Goal: Information Seeking & Learning: Learn about a topic

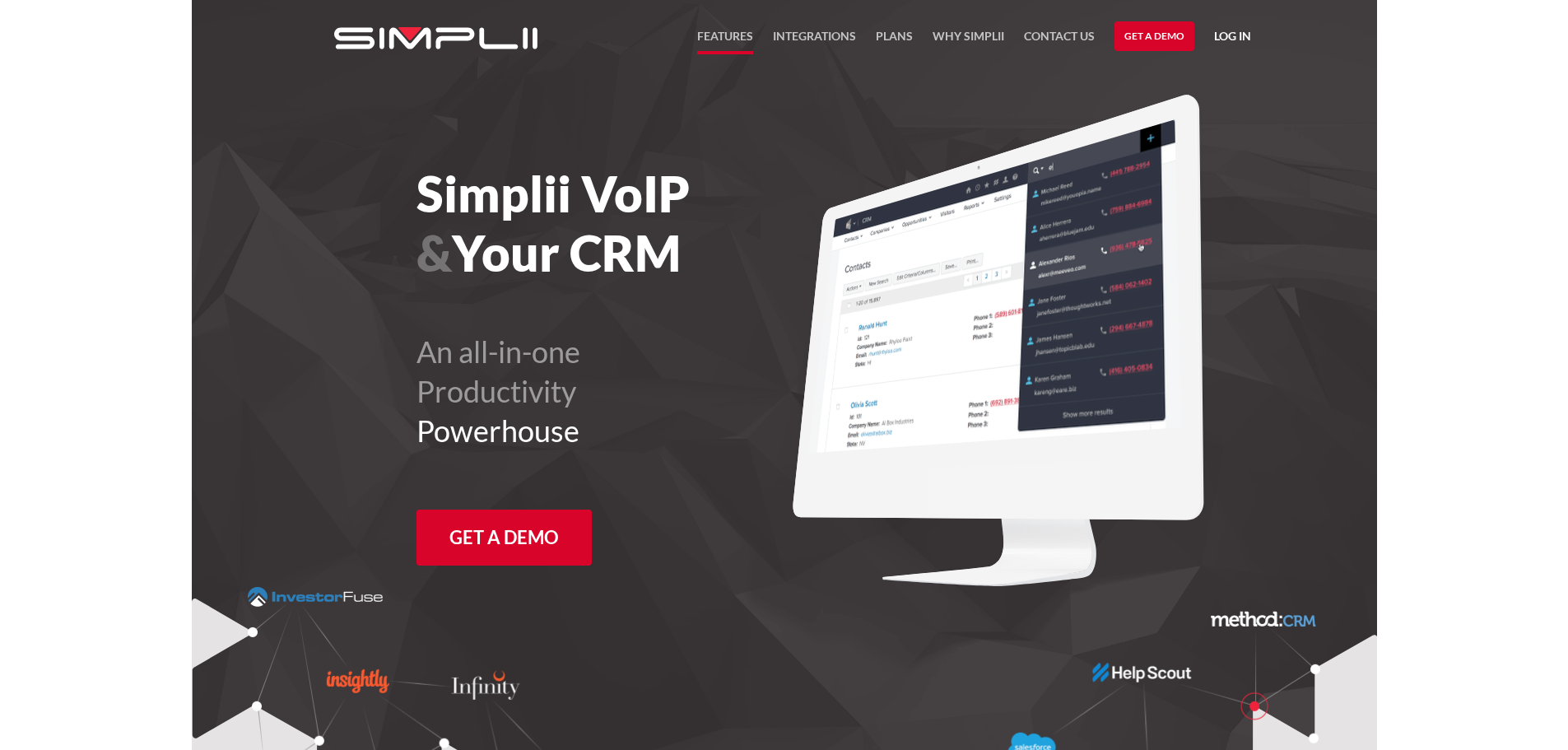
click at [716, 31] on link "FEATURES" at bounding box center [724, 41] width 56 height 28
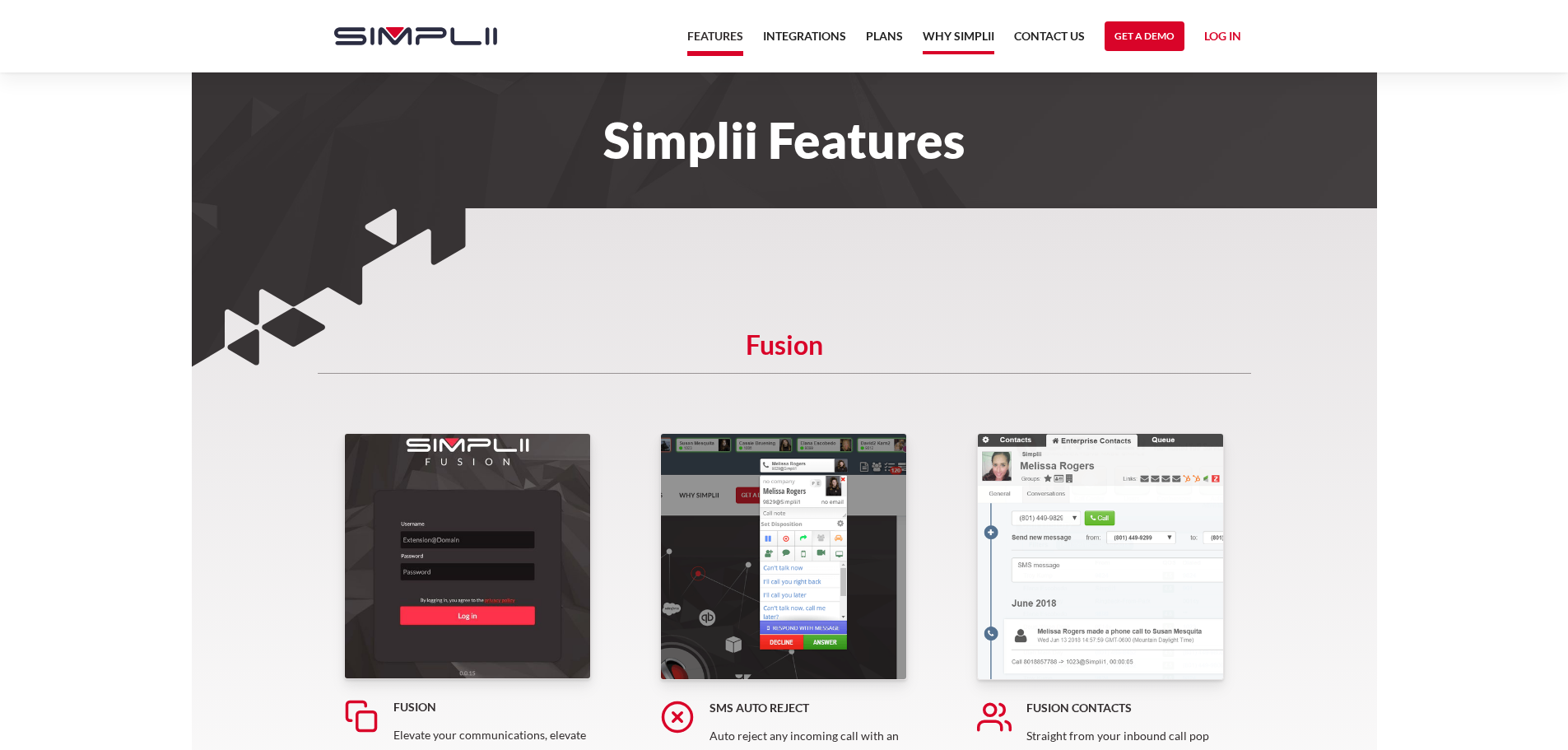
click at [971, 34] on link "Why Simplii" at bounding box center [958, 41] width 71 height 28
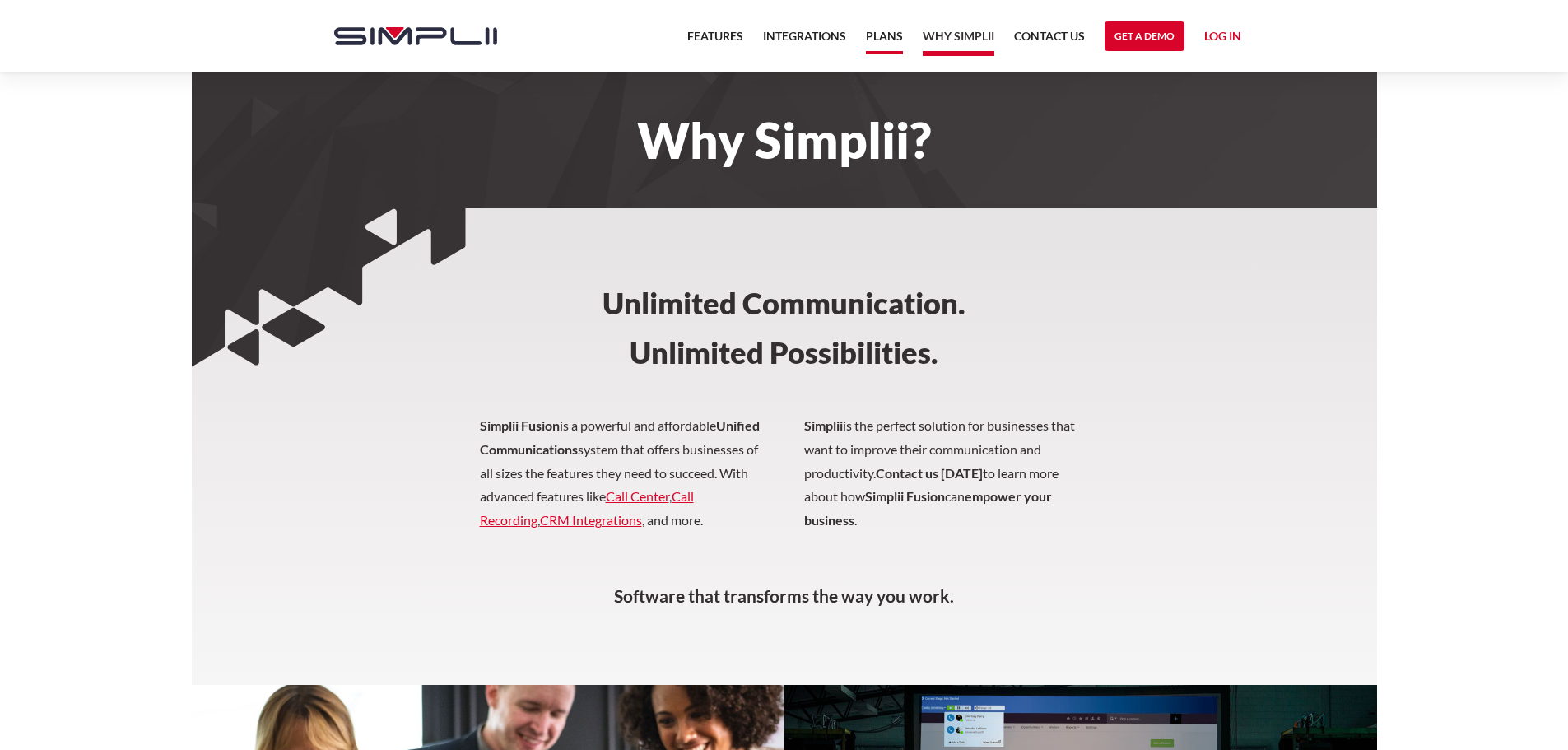
click at [877, 36] on link "Plans" at bounding box center [885, 41] width 37 height 28
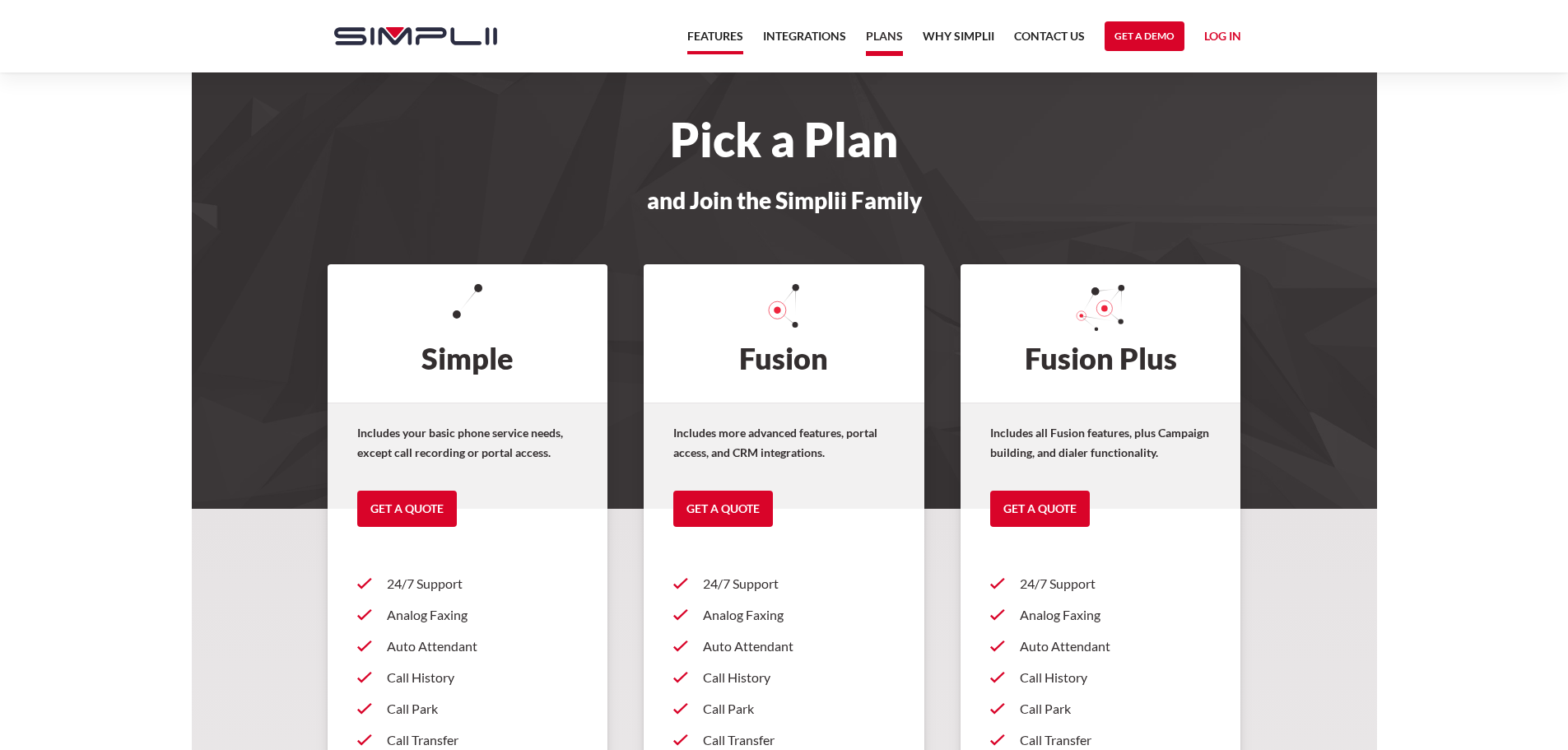
click at [710, 38] on link "Features" at bounding box center [714, 41] width 56 height 28
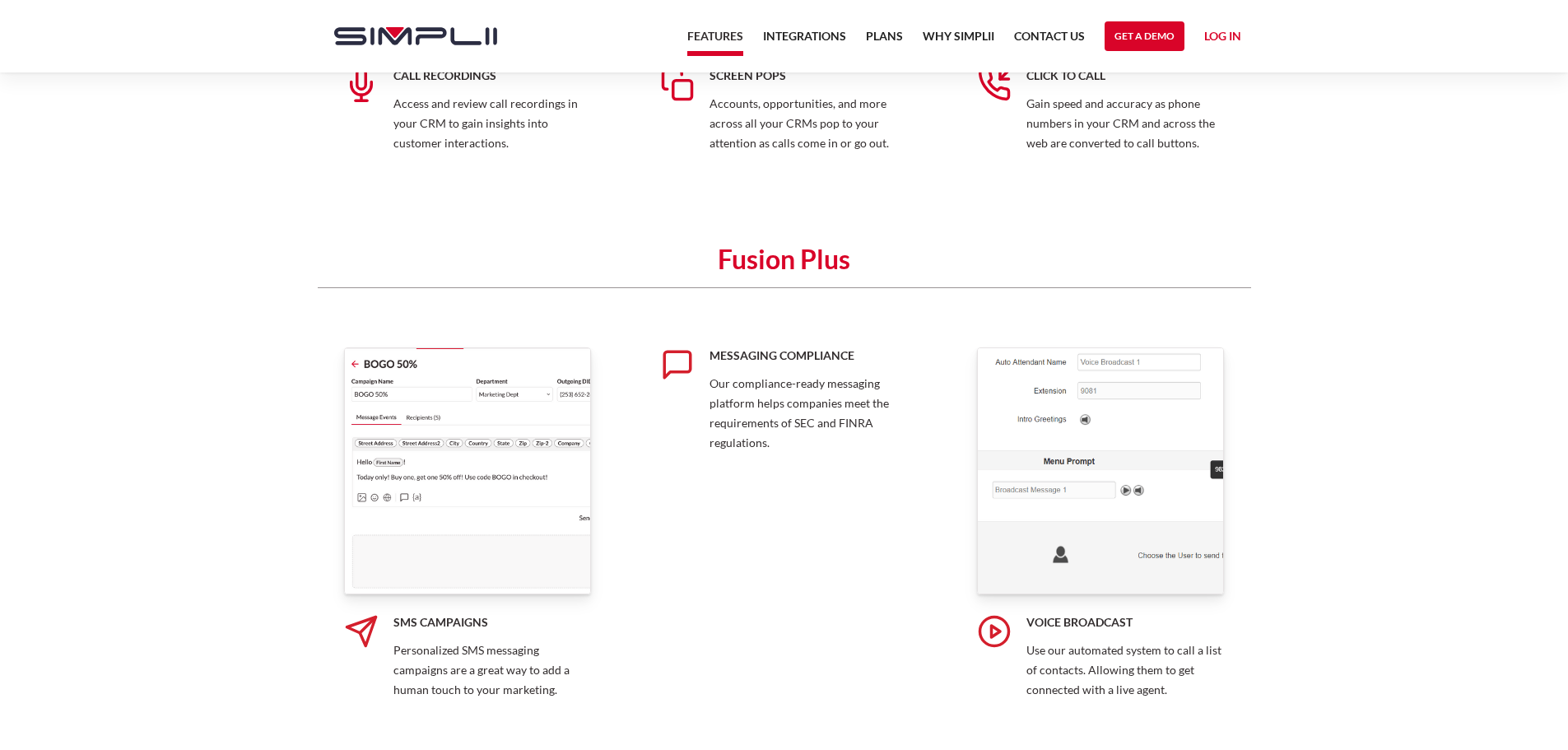
scroll to position [1564, 0]
